Goal: Task Accomplishment & Management: Manage account settings

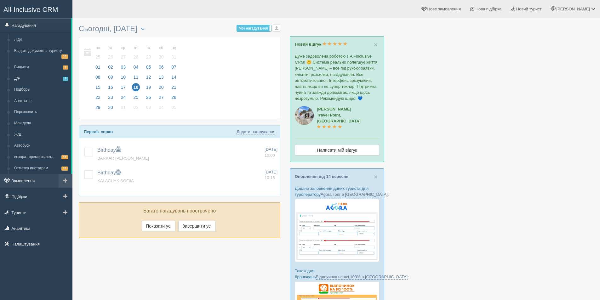
click at [34, 183] on link "Замовлення" at bounding box center [36, 181] width 72 height 14
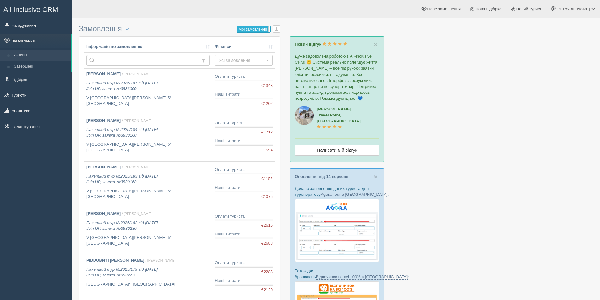
click at [251, 30] on label "Мої замовлення" at bounding box center [253, 29] width 33 height 6
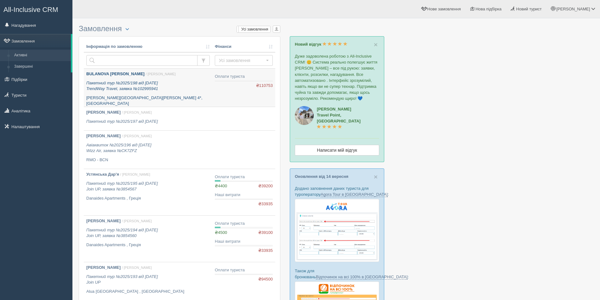
click at [190, 95] on div "BULANOVA OLHA / Алла М. Пакетний тур №2025/198 від 16.09.2025 TrendWay Travel, …" at bounding box center [148, 89] width 124 height 36
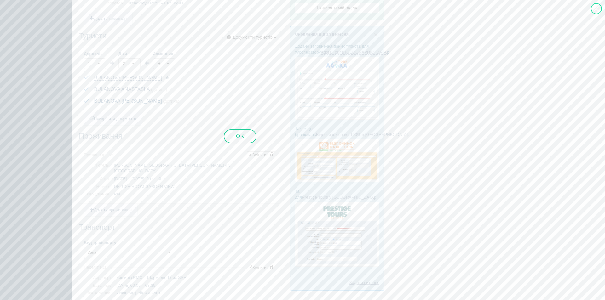
scroll to position [143, 0]
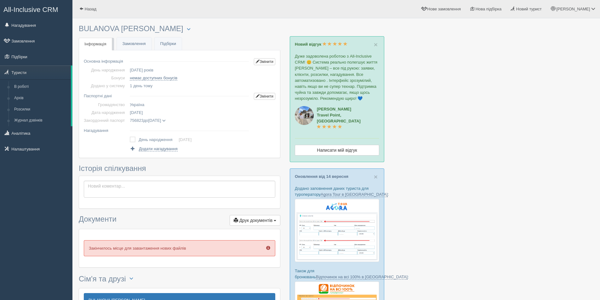
click at [506, 164] on div at bounding box center [336, 230] width 515 height 418
click at [133, 44] on link "Замовлення" at bounding box center [134, 44] width 35 height 13
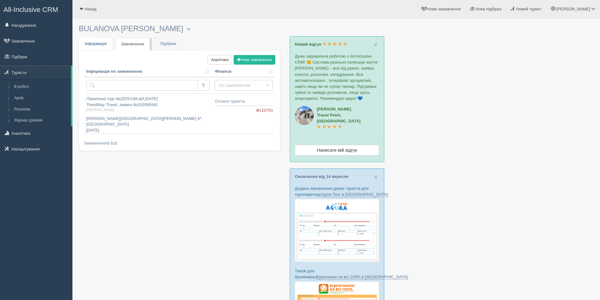
click at [95, 43] on span "Інформація" at bounding box center [96, 43] width 22 height 5
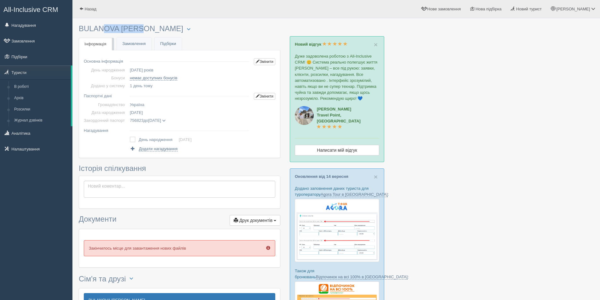
drag, startPoint x: 79, startPoint y: 31, endPoint x: 122, endPoint y: 30, distance: 42.6
click at [122, 30] on h3 "BULANOVA OLHA Менеджер: Алла Музиченко Відправити до архіву Взяти в роботу Журн…" at bounding box center [180, 29] width 202 height 9
copy h3 "BULANOVA"
click at [166, 120] on span at bounding box center [163, 120] width 3 height 3
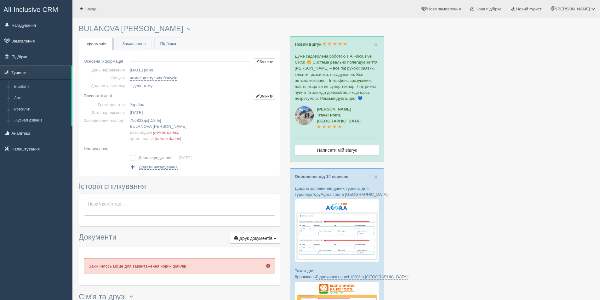
click at [17, 9] on span "All-Inclusive CRM" at bounding box center [30, 10] width 55 height 8
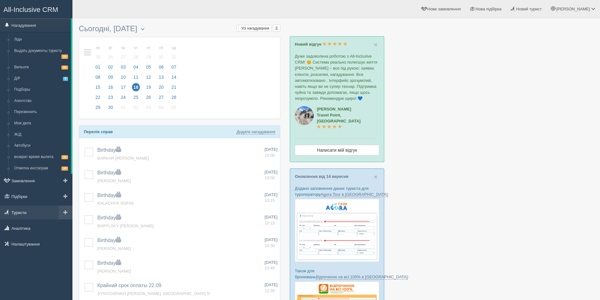
click at [24, 217] on link "Туристи" at bounding box center [36, 213] width 72 height 14
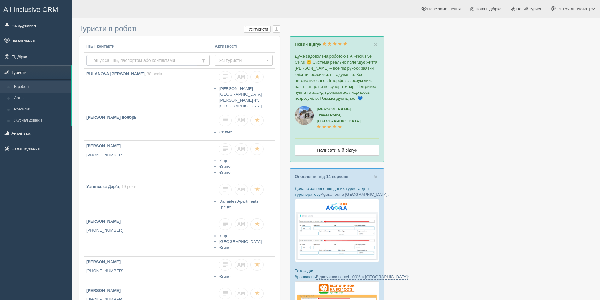
click at [120, 59] on input "text" at bounding box center [141, 60] width 111 height 11
paste input "BULANOVA"
type input "BULANOVA"
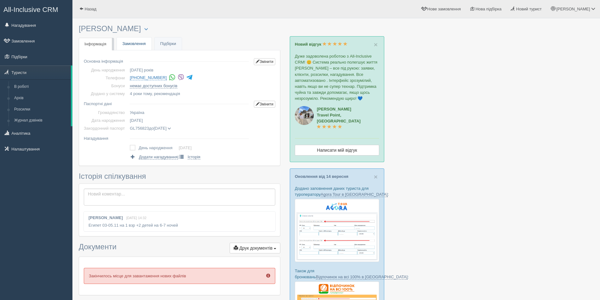
click at [138, 44] on link "Замовлення" at bounding box center [134, 44] width 35 height 13
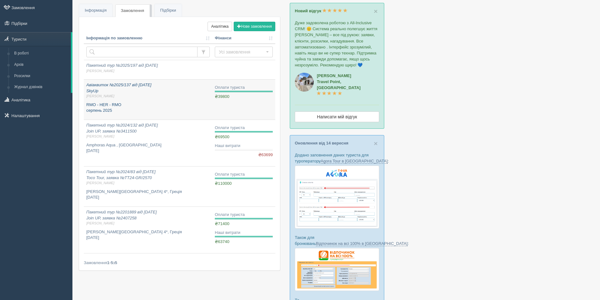
scroll to position [63, 0]
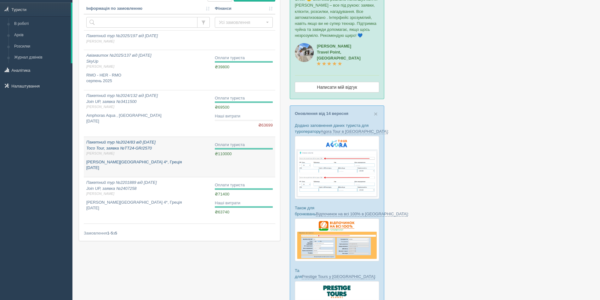
click at [165, 163] on p "Alexander House Hotel 4*, Греція серпень 2024" at bounding box center [148, 165] width 124 height 12
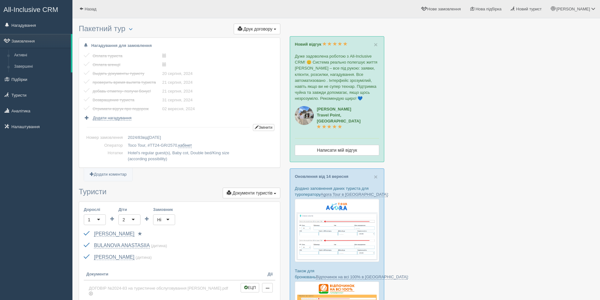
scroll to position [126, 0]
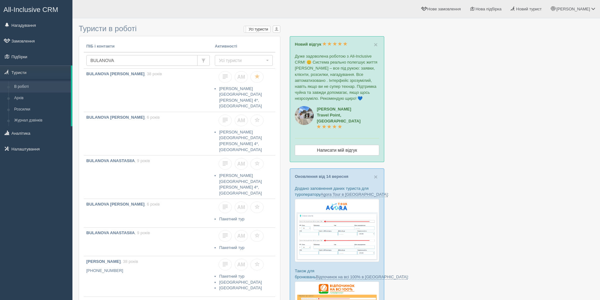
click at [23, 4] on link "All-Inclusive CRM" at bounding box center [36, 8] width 72 height 17
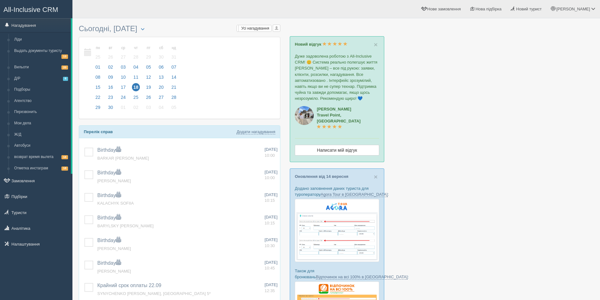
drag, startPoint x: 455, startPoint y: 262, endPoint x: 404, endPoint y: 299, distance: 62.7
click at [455, 263] on div at bounding box center [336, 230] width 515 height 418
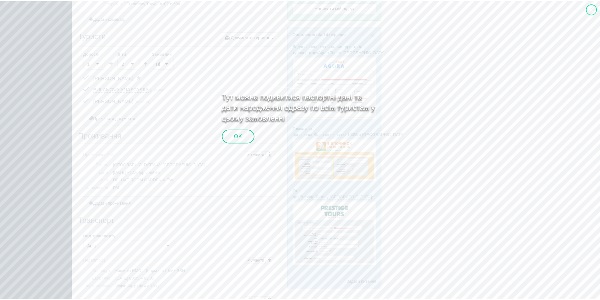
scroll to position [143, 0]
click at [597, 6] on div at bounding box center [596, 8] width 11 height 11
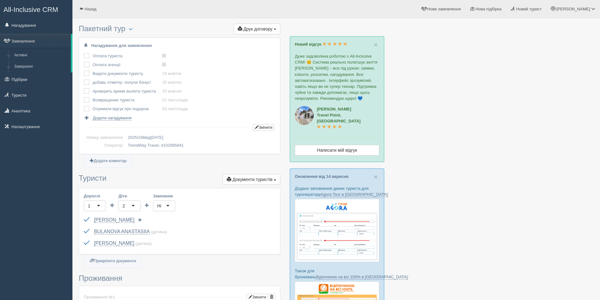
scroll to position [0, 0]
click at [18, 12] on span "All-Inclusive CRM" at bounding box center [30, 10] width 55 height 8
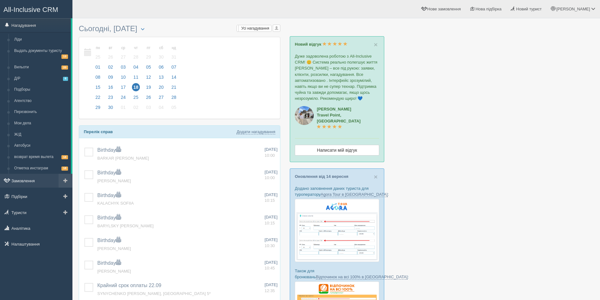
click at [32, 184] on link "Замовлення" at bounding box center [36, 181] width 72 height 14
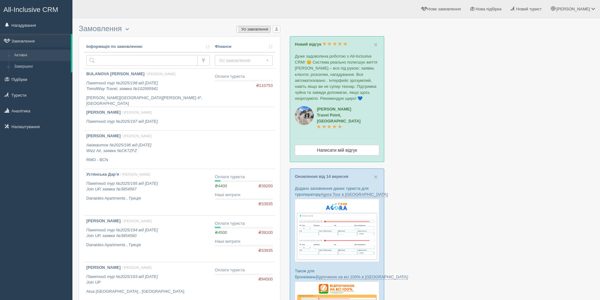
click at [257, 28] on label "Усі замовлення" at bounding box center [253, 29] width 33 height 6
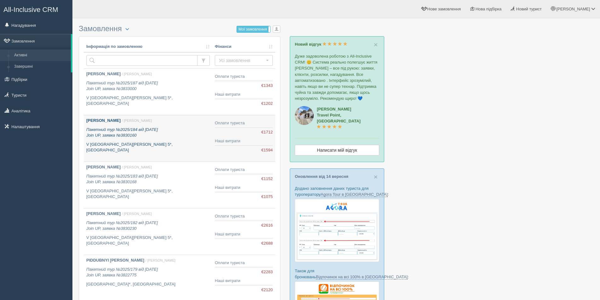
drag, startPoint x: 179, startPoint y: 135, endPoint x: 177, endPoint y: 140, distance: 5.1
click at [179, 135] on p "Пакетний тур №2025/184 від [DATE] Join UP, заявка №3830160" at bounding box center [148, 133] width 124 height 12
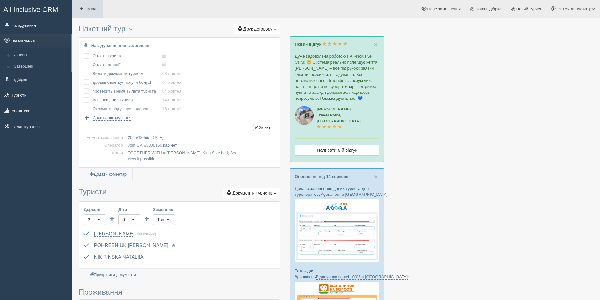
click at [90, 4] on link "Назад" at bounding box center [87, 9] width 31 height 18
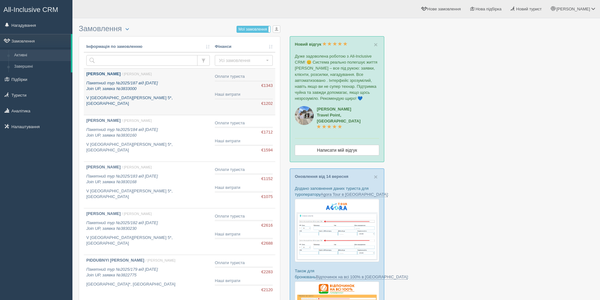
click at [179, 101] on link "NIKITINSKYI YURII / Дарина Г. Пакетний тур №2025/187 від 28.08.2025 Join UP, за…" at bounding box center [148, 92] width 129 height 46
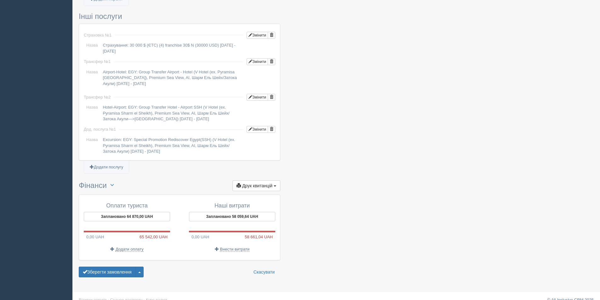
scroll to position [508, 0]
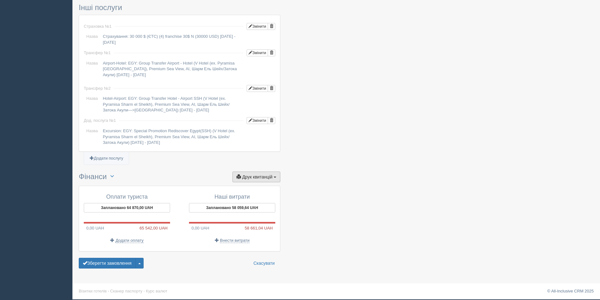
click at [251, 177] on span "Друк квитанцій" at bounding box center [257, 177] width 30 height 5
click at [125, 210] on button "Заплановано 64 870,00 UAH" at bounding box center [127, 207] width 86 height 9
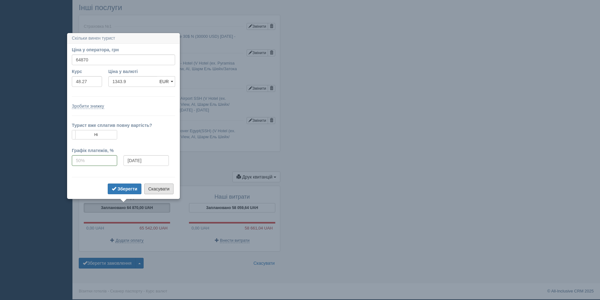
click at [153, 193] on button "Скасувати" at bounding box center [158, 189] width 29 height 11
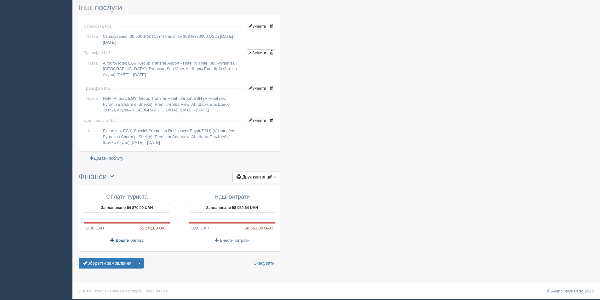
click at [117, 242] on span "Додати оплату" at bounding box center [130, 240] width 28 height 5
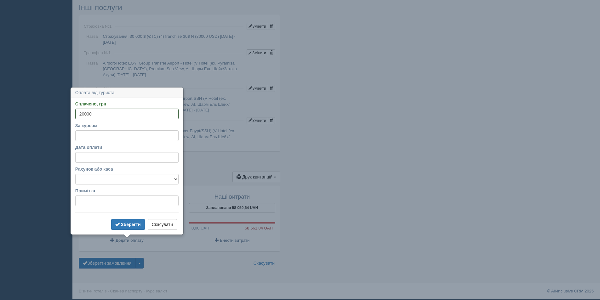
type input "20000"
click at [150, 177] on select "Банковский счёт личная карта Наличная касса" at bounding box center [126, 179] width 103 height 11
click at [75, 174] on select "Банковский счёт личная карта Наличная касса" at bounding box center [126, 179] width 103 height 11
click at [116, 182] on select "Банковский счёт личная карта Наличная касса" at bounding box center [126, 179] width 103 height 11
select select "448"
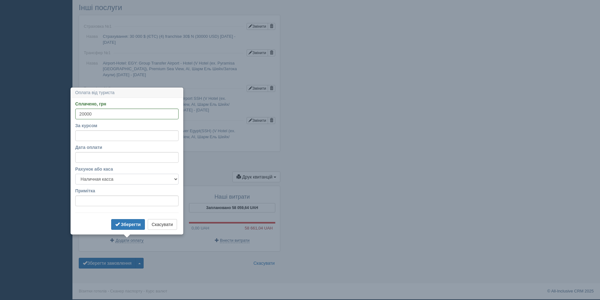
click at [75, 174] on select "Банковский счёт личная карта Наличная касса" at bounding box center [126, 179] width 103 height 11
click at [123, 226] on b "Зберегти" at bounding box center [131, 224] width 20 height 5
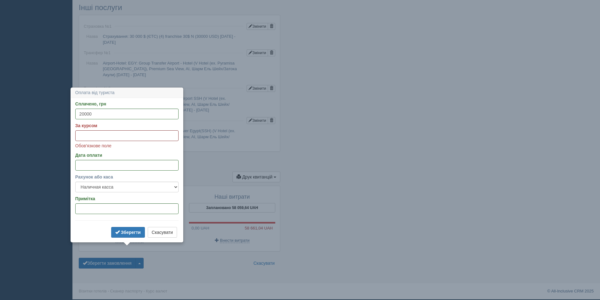
click at [93, 138] on input "За курсом" at bounding box center [126, 135] width 103 height 11
type input "48.27"
click at [125, 231] on b "Зберегти" at bounding box center [131, 232] width 20 height 5
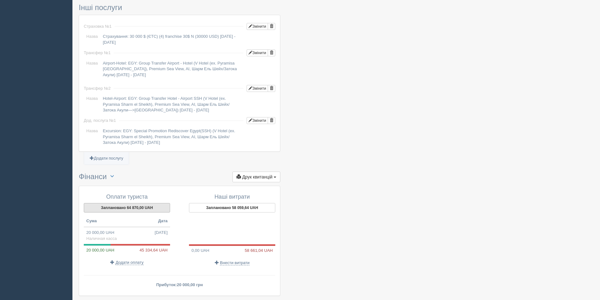
click at [116, 207] on button "Заплановано 64 870,00 UAH" at bounding box center [127, 207] width 86 height 9
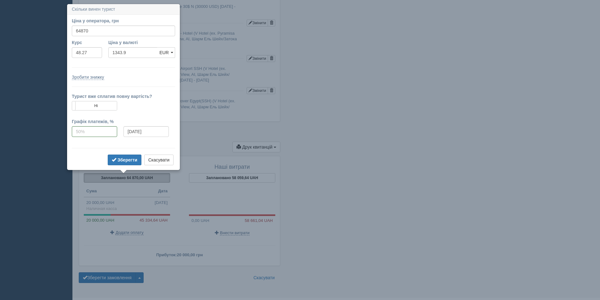
scroll to position [542, 0]
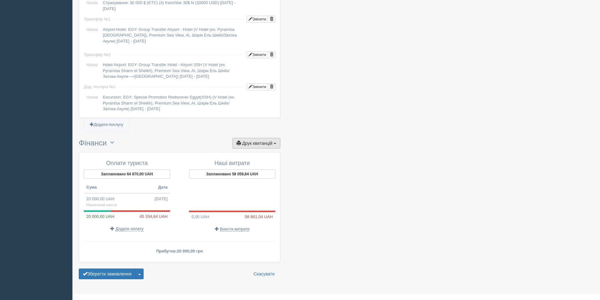
click at [260, 148] on button "Друк квитанцій Друк" at bounding box center [257, 143] width 48 height 11
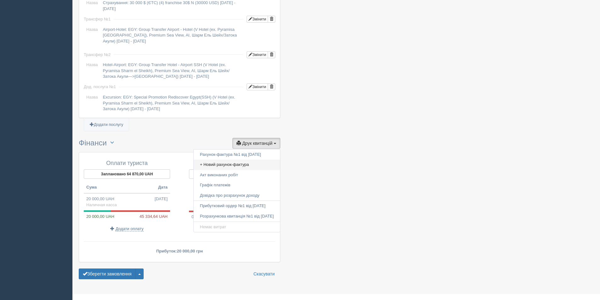
click at [253, 163] on link "+ Новий рахунок-фактура" at bounding box center [237, 165] width 86 height 10
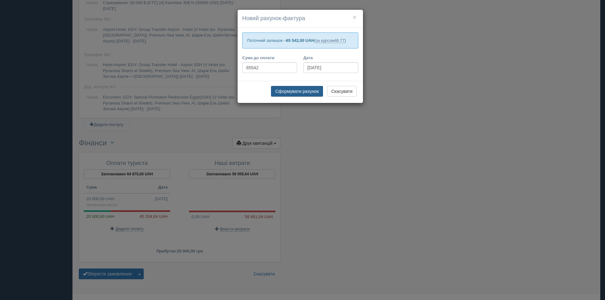
click at [306, 94] on button "Сформувати рахунок" at bounding box center [297, 91] width 52 height 11
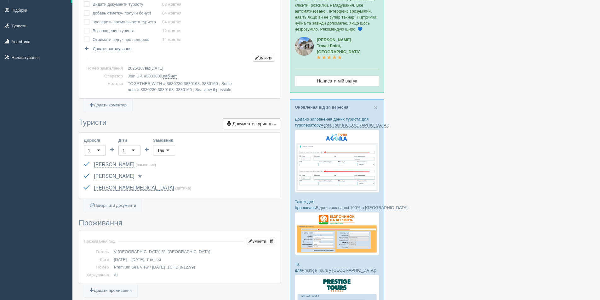
scroll to position [0, 0]
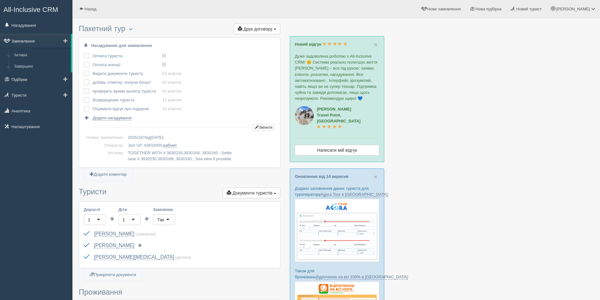
click at [19, 38] on link "Замовлення" at bounding box center [35, 41] width 71 height 14
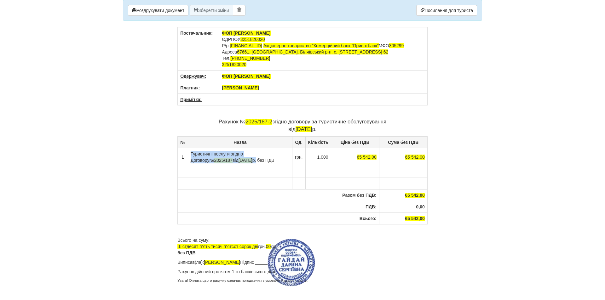
drag, startPoint x: 190, startPoint y: 160, endPoint x: 249, endPoint y: 165, distance: 59.2
click at [249, 165] on td "Туристичні послуги згідно Договору № 2025/187 від [DATE] без ПДВ" at bounding box center [240, 157] width 104 height 18
copy td "Туристичні послуги згідно Договору № 2025/187 від 28.08.2025 р"
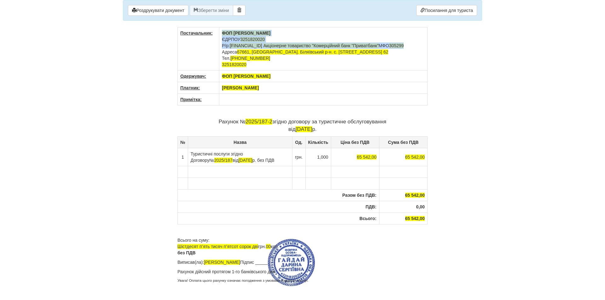
drag, startPoint x: 223, startPoint y: 33, endPoint x: 319, endPoint y: 49, distance: 98.1
click at [319, 49] on td "ФОП Гайдай Дарина Сергіївна ЄДРПОУ 3251820020 Р/р: UA45305299000002600800491323…" at bounding box center [323, 48] width 208 height 43
copy td "ФОП Гайдай Дарина Сергіївна ЄДРПОУ 3251820020 Р/р: UA45305299000002600800491323…"
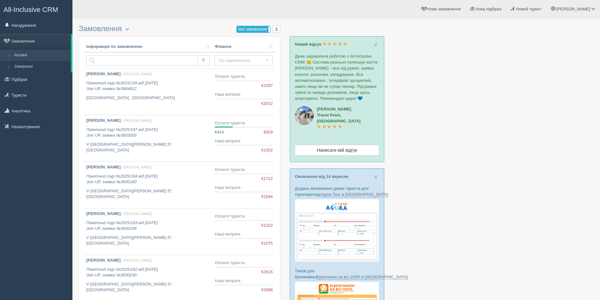
click at [245, 31] on label "Мої замовлення" at bounding box center [253, 29] width 33 height 6
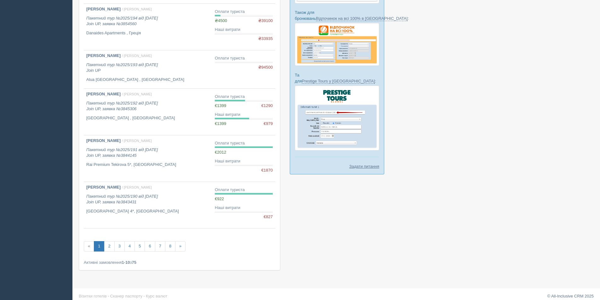
scroll to position [264, 0]
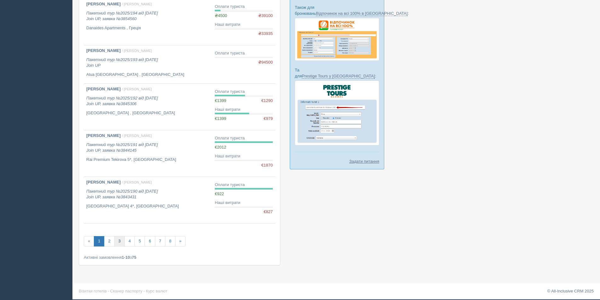
click at [120, 240] on link "3" at bounding box center [119, 241] width 10 height 10
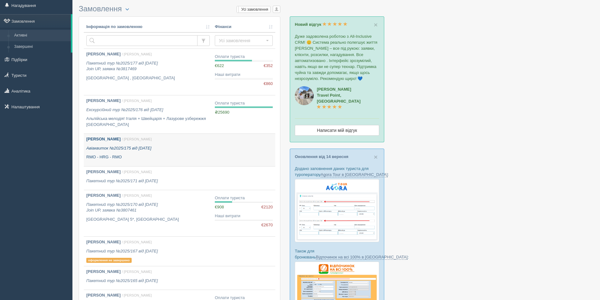
scroll to position [158, 0]
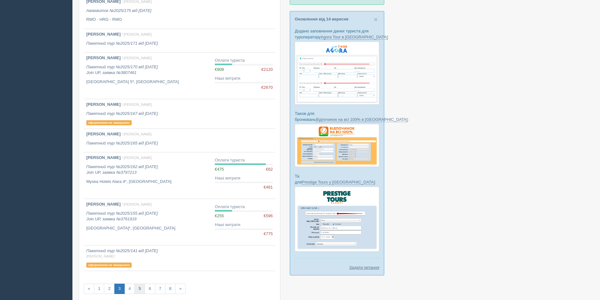
click at [142, 289] on link "5" at bounding box center [140, 289] width 10 height 10
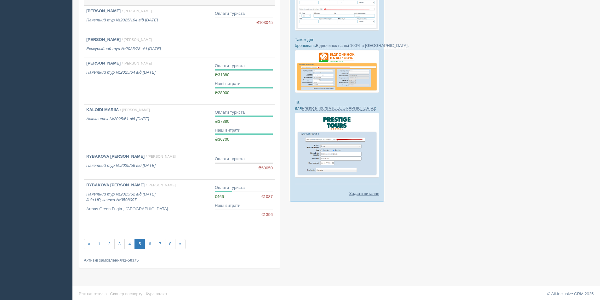
scroll to position [235, 0]
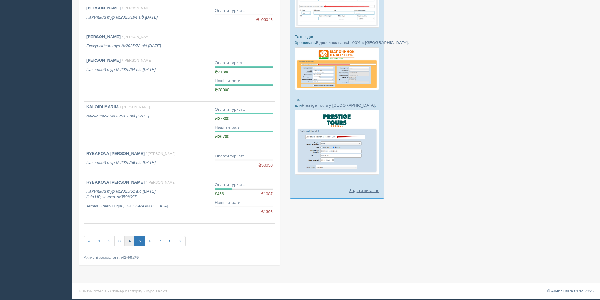
click at [126, 243] on link "4" at bounding box center [130, 241] width 10 height 10
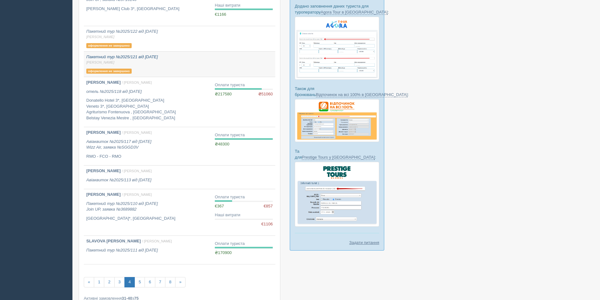
scroll to position [224, 0]
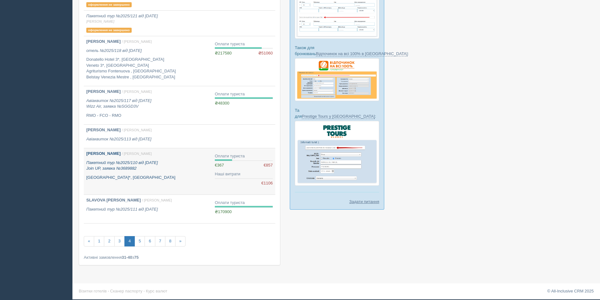
click at [161, 179] on p "[GEOGRAPHIC_DATA]*, [GEOGRAPHIC_DATA]" at bounding box center [148, 178] width 124 height 6
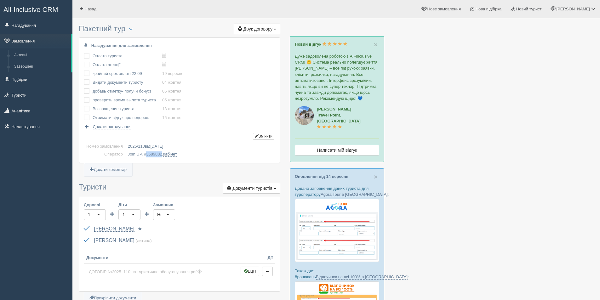
drag, startPoint x: 146, startPoint y: 157, endPoint x: 162, endPoint y: 157, distance: 16.1
click at [162, 157] on td "Join UP, # 3689882 , кабінет" at bounding box center [200, 155] width 150 height 8
copy span "3689882"
